Goal: Find specific page/section: Find specific page/section

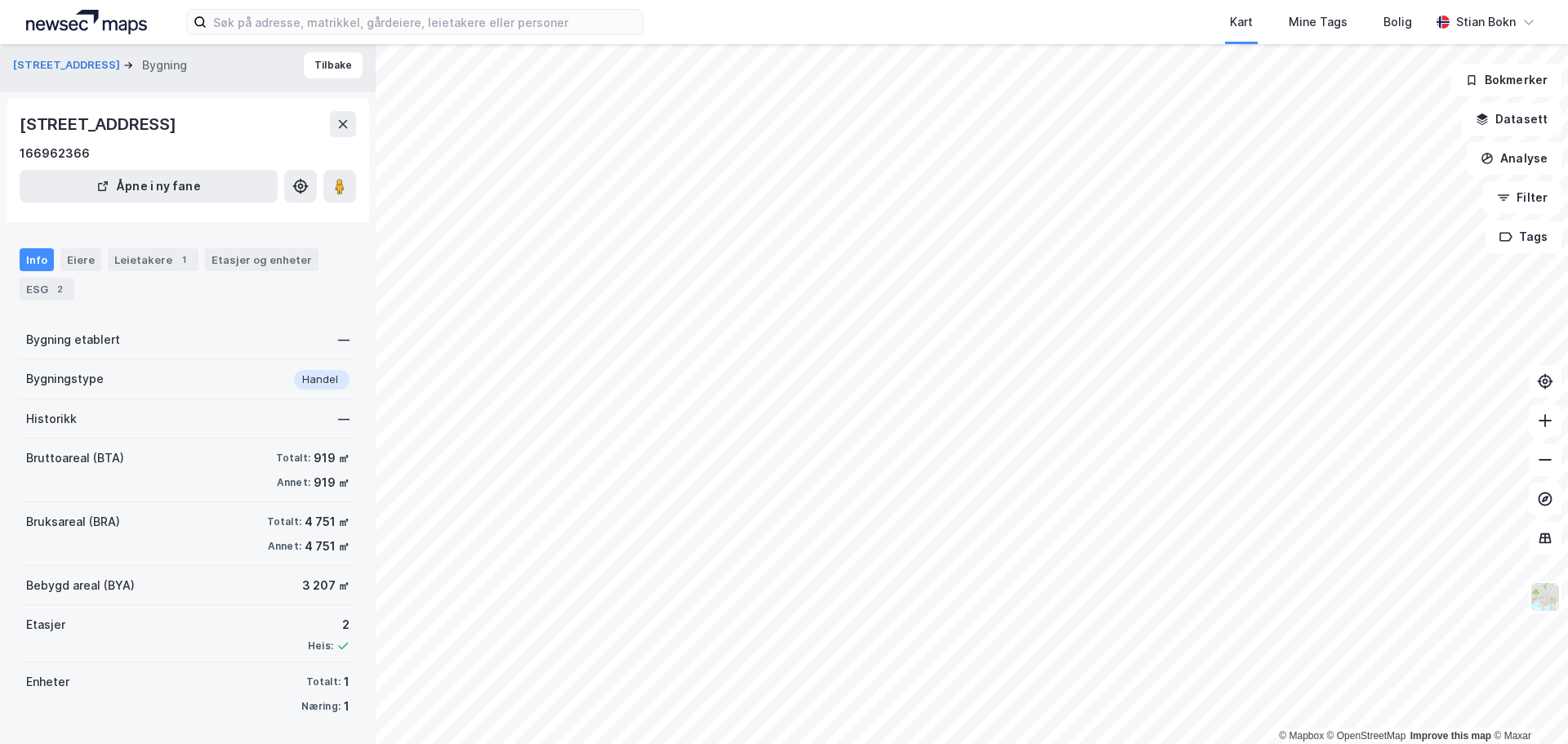
scroll to position [6, 0]
click at [75, 262] on div "Eiere" at bounding box center [81, 259] width 41 height 23
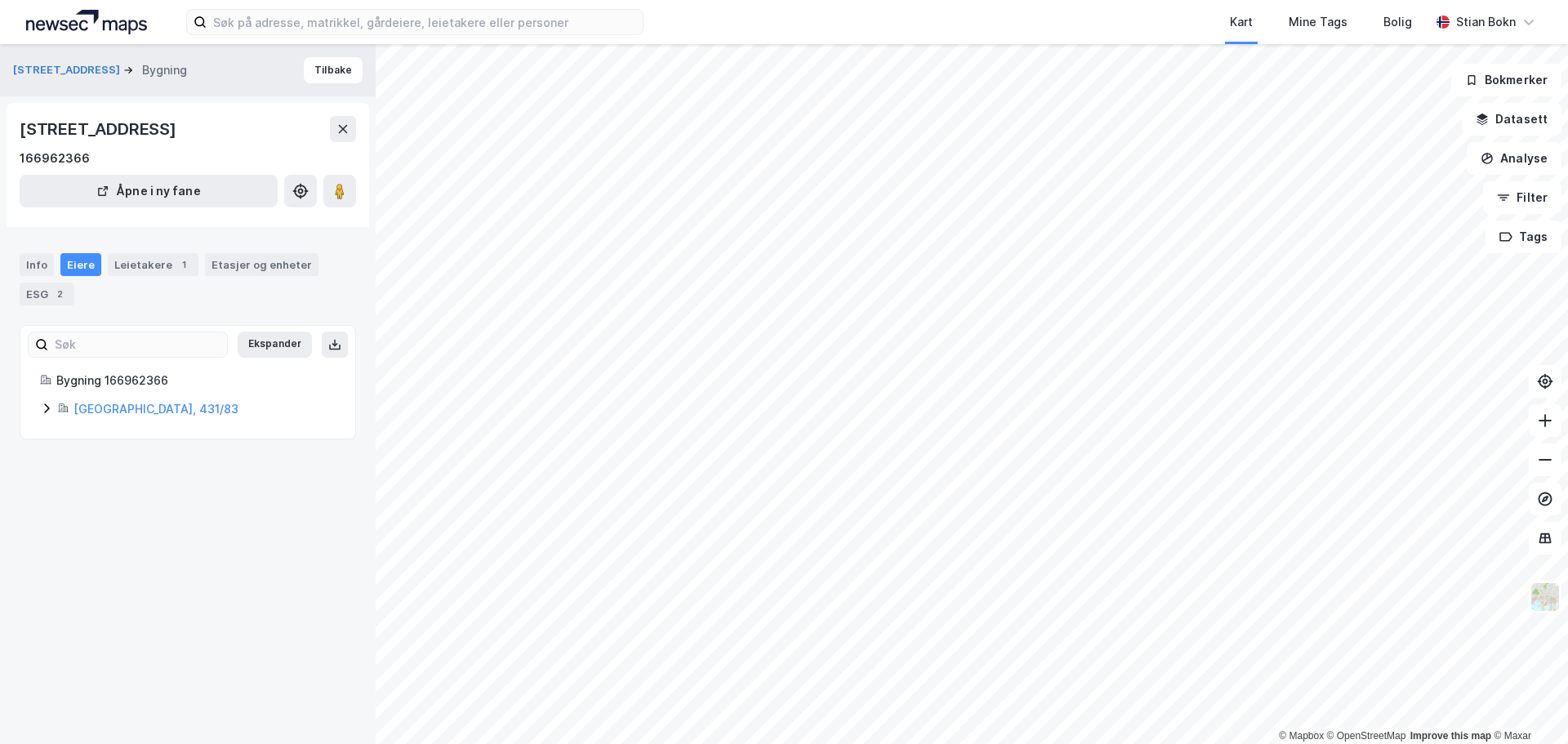
click at [45, 397] on div "Bygning 166962366 [GEOGRAPHIC_DATA], 431/83" at bounding box center [187, 395] width 295 height 49
click at [45, 411] on icon at bounding box center [46, 408] width 13 height 13
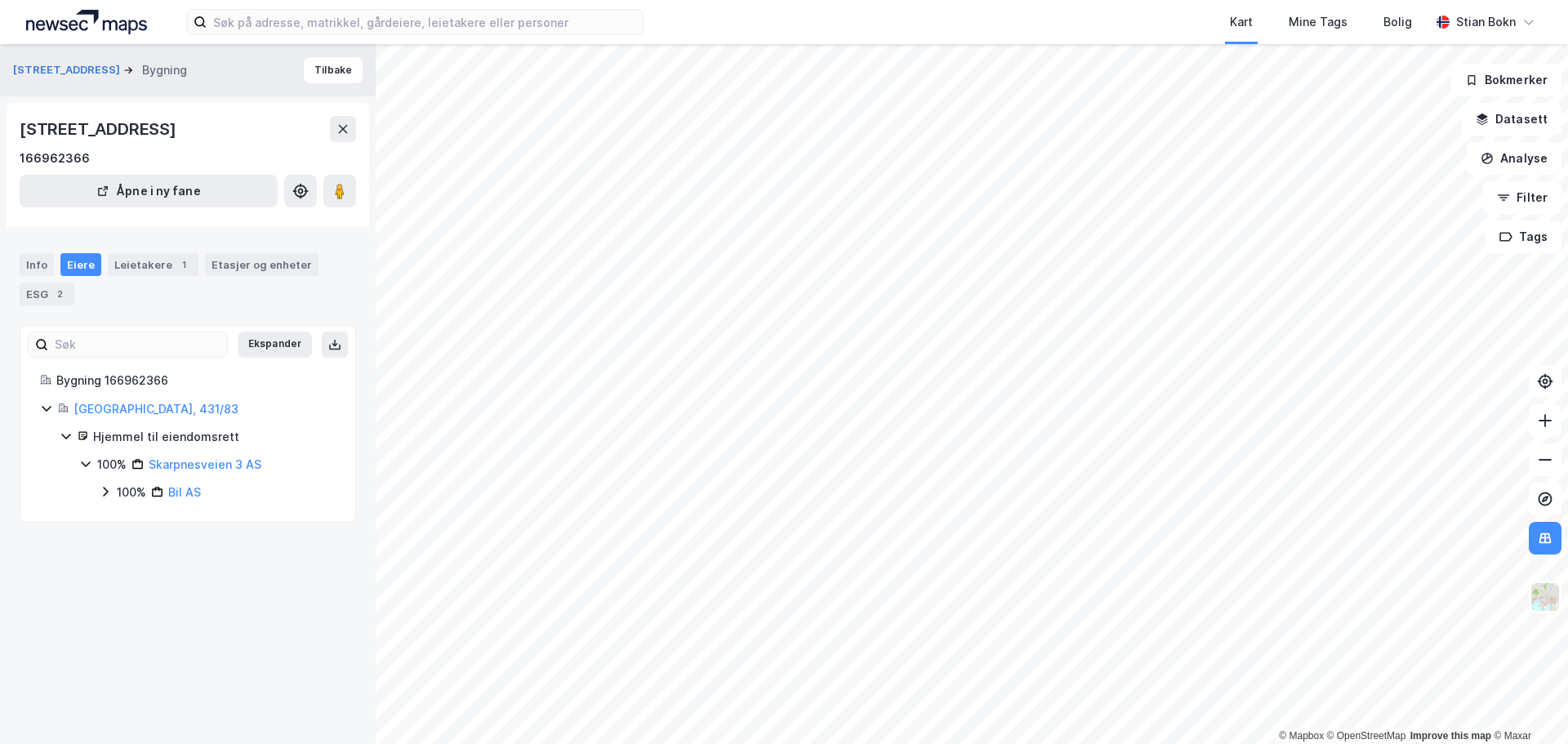
click at [106, 493] on icon at bounding box center [105, 491] width 5 height 10
